Goal: Entertainment & Leisure: Consume media (video, audio)

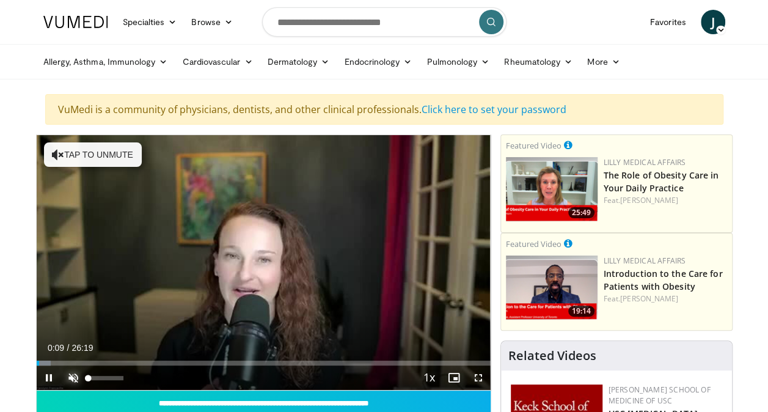
click at [68, 375] on span "Video Player" at bounding box center [73, 377] width 24 height 24
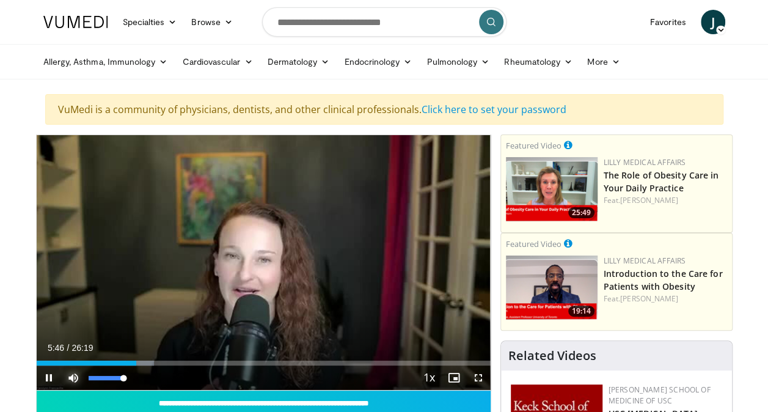
click at [73, 376] on span "Video Player" at bounding box center [73, 377] width 24 height 24
click at [45, 378] on span "Video Player" at bounding box center [49, 377] width 24 height 24
click at [73, 377] on span "Video Player" at bounding box center [73, 377] width 24 height 24
click at [46, 378] on span "Video Player" at bounding box center [49, 377] width 24 height 24
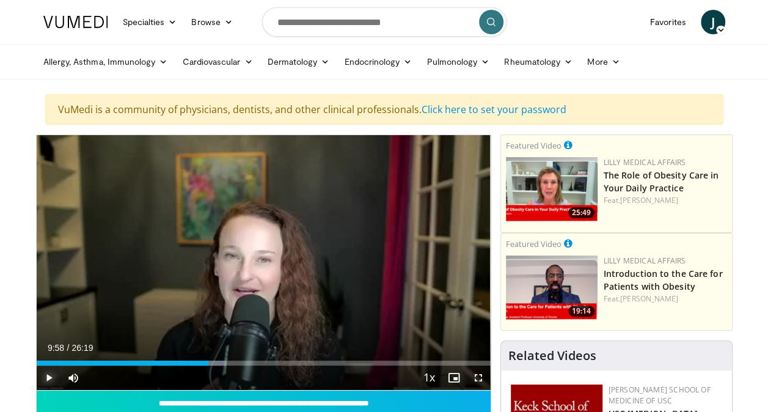
click at [46, 376] on span "Video Player" at bounding box center [49, 377] width 24 height 24
click at [48, 375] on span "Video Player" at bounding box center [49, 377] width 24 height 24
